Goal: Information Seeking & Learning: Learn about a topic

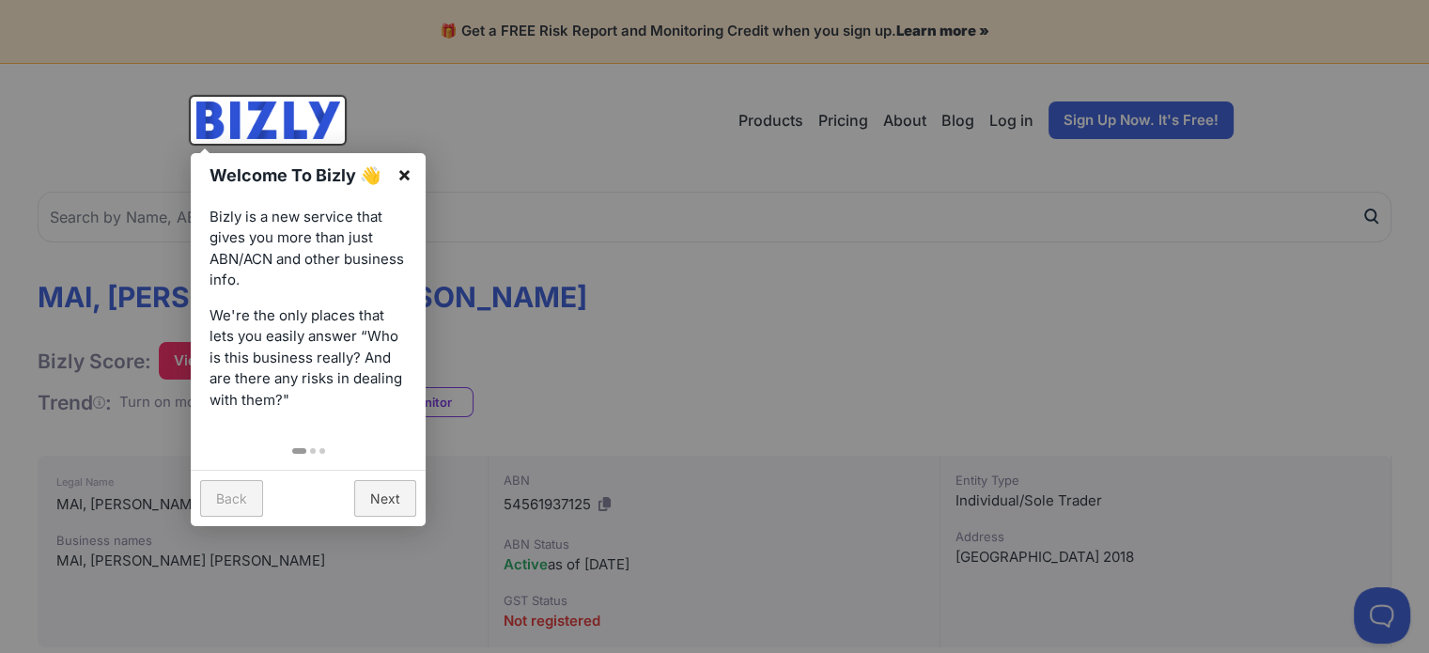
click at [405, 176] on link "×" at bounding box center [404, 174] width 42 height 42
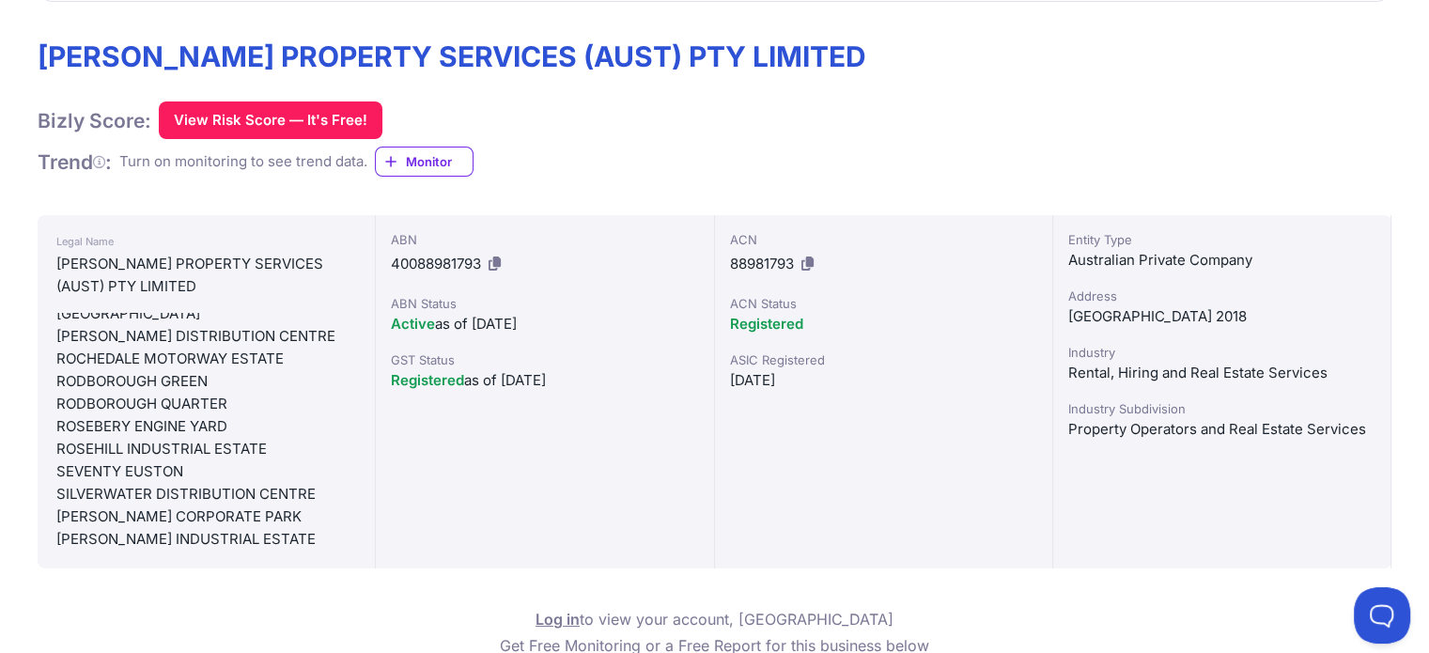
scroll to position [1916, 0]
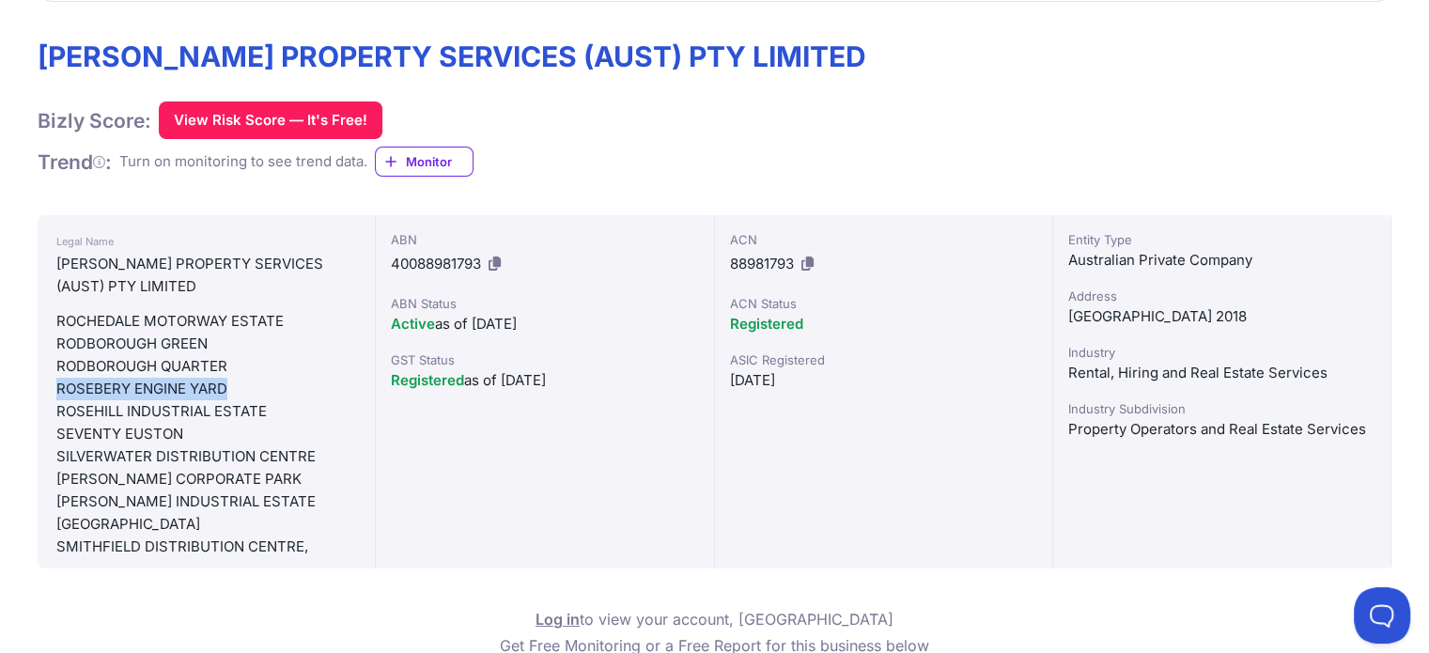
drag, startPoint x: 228, startPoint y: 475, endPoint x: 59, endPoint y: 475, distance: 169.1
click at [59, 400] on div "ROSEBERY ENGINE YARD" at bounding box center [206, 389] width 300 height 23
copy div "ROSEBERY ENGINE YARD"
